Goal: Transaction & Acquisition: Purchase product/service

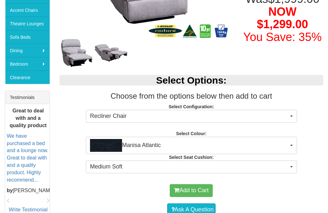
scroll to position [196, 0]
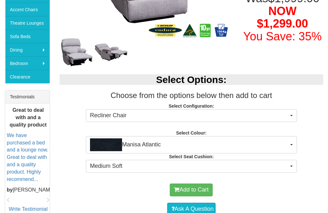
click at [287, 121] on button "Recliner Chair" at bounding box center [191, 115] width 211 height 13
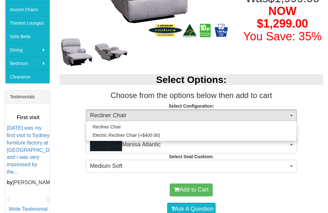
click at [269, 191] on div at bounding box center [164, 106] width 328 height 213
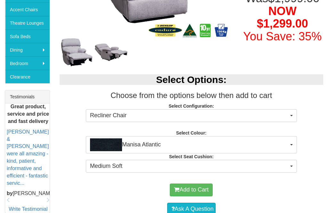
click at [289, 121] on button "Recliner Chair" at bounding box center [191, 115] width 211 height 13
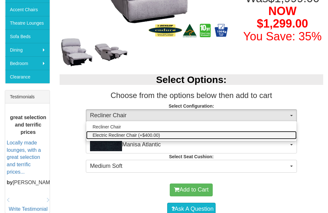
click at [106, 137] on span "Electric Recliner Chair (+$400.00)" at bounding box center [126, 135] width 67 height 6
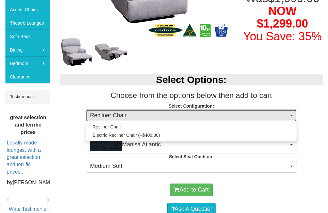
select select "575"
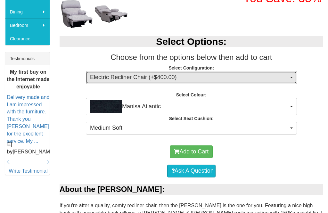
scroll to position [238, 0]
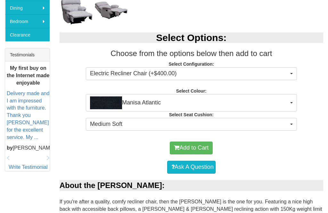
click at [287, 100] on span "Manisa Atlantic" at bounding box center [189, 102] width 199 height 13
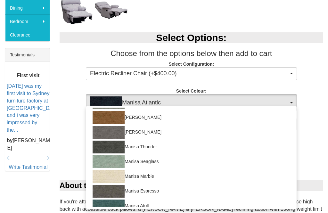
scroll to position [68, 0]
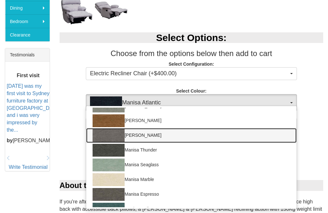
click at [107, 132] on img at bounding box center [109, 135] width 32 height 13
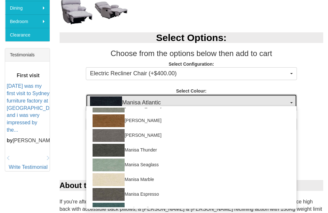
select select "1518"
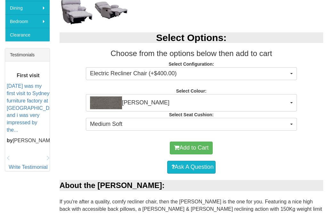
click at [254, 126] on span "Medium Soft" at bounding box center [189, 124] width 199 height 8
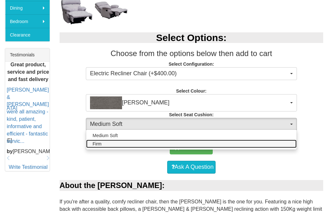
click at [98, 145] on span "Firm" at bounding box center [97, 144] width 9 height 6
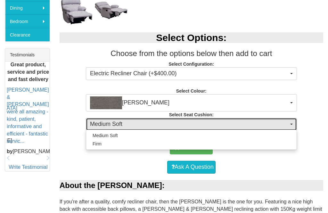
select select "1657"
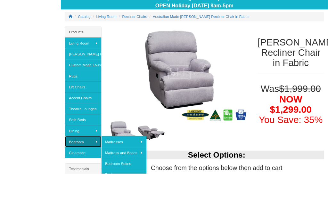
scroll to position [117, 0]
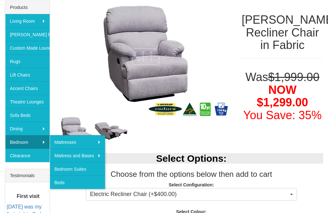
click at [19, 157] on link "Clearance" at bounding box center [27, 155] width 45 height 13
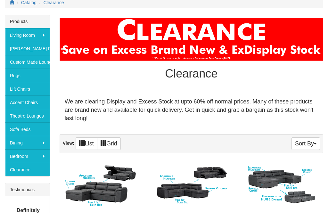
scroll to position [103, 0]
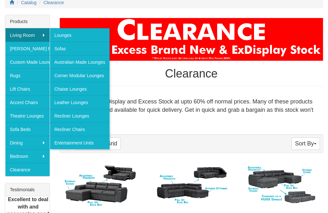
click at [73, 62] on link "Australian Made Lounges" at bounding box center [80, 61] width 60 height 13
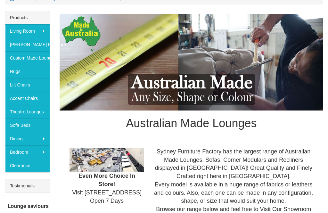
scroll to position [107, 0]
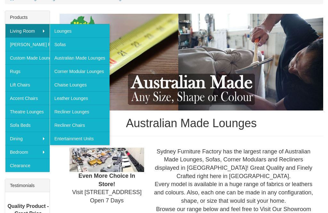
click at [85, 112] on link "Recliner Lounges" at bounding box center [80, 111] width 60 height 13
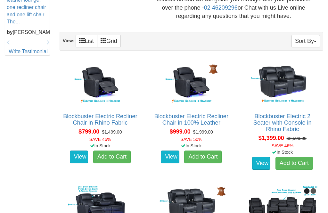
scroll to position [350, 0]
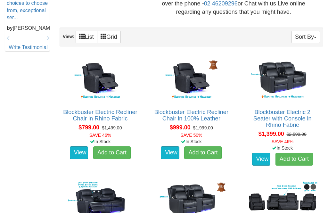
click at [296, 72] on img at bounding box center [283, 79] width 74 height 46
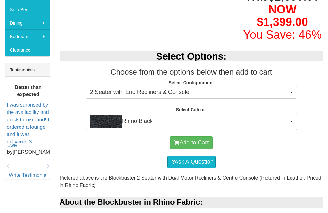
scroll to position [222, 0]
click at [286, 91] on span "2 Seater with End Recliners & Console" at bounding box center [189, 92] width 199 height 8
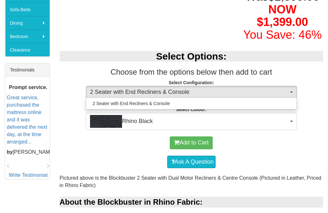
click at [286, 121] on div at bounding box center [164, 106] width 328 height 213
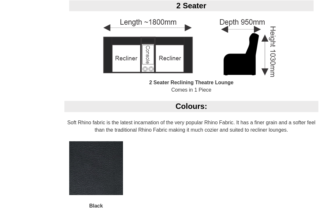
scroll to position [539, 0]
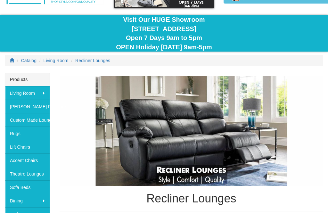
scroll to position [45, 0]
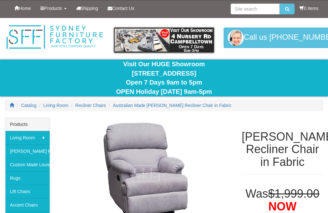
select select "575"
select select "1518"
select select "1657"
